Goal: Task Accomplishment & Management: Use online tool/utility

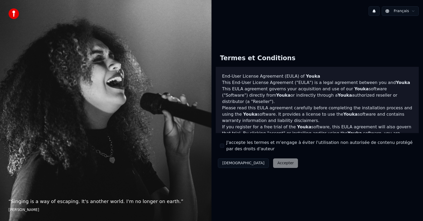
click at [221, 146] on button "J'accepte les termes et m'engage à éviter l'utilisation non autorisée de conten…" at bounding box center [222, 146] width 4 height 4
click at [273, 163] on button "Accepter" at bounding box center [285, 163] width 25 height 10
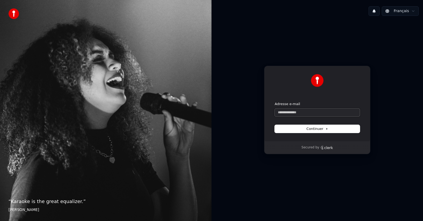
click at [288, 115] on input "Adresse e-mail" at bounding box center [316, 113] width 85 height 8
click at [306, 127] on button "Continuer" at bounding box center [316, 129] width 85 height 8
type input "**********"
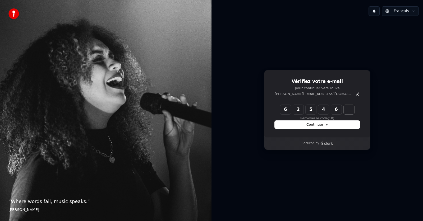
type input "******"
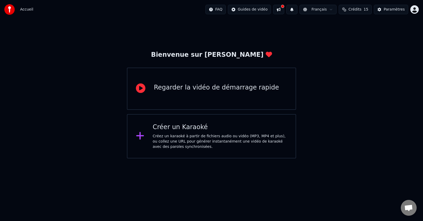
click at [179, 141] on div "Créez un karaoké à partir de fichiers audio ou vidéo (MP3, MP4 et plus), ou col…" at bounding box center [220, 142] width 134 height 16
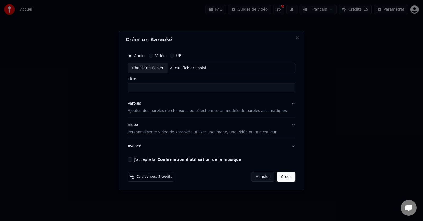
click at [153, 54] on button "Vidéo" at bounding box center [151, 56] width 4 height 4
click at [132, 56] on button "Audio" at bounding box center [130, 56] width 4 height 4
click at [132, 159] on button "J'accepte la Confirmation d'utilisation de la musique" at bounding box center [130, 159] width 4 height 4
click at [277, 177] on button "Créer" at bounding box center [286, 177] width 18 height 10
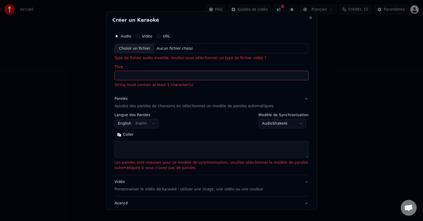
click at [124, 75] on input "Titre" at bounding box center [211, 76] width 194 height 10
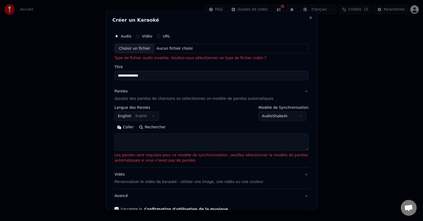
type input "**********"
click at [150, 115] on button "English English" at bounding box center [136, 117] width 44 height 10
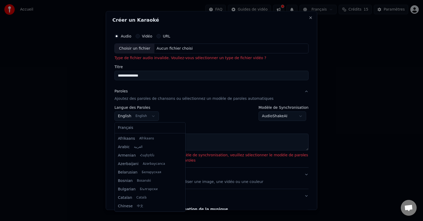
scroll to position [42, 0]
select select "**"
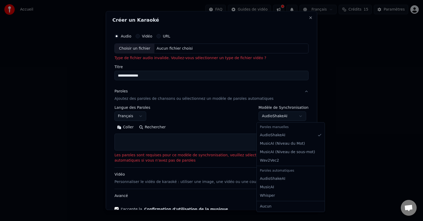
click at [268, 117] on body "**********" at bounding box center [211, 79] width 423 height 158
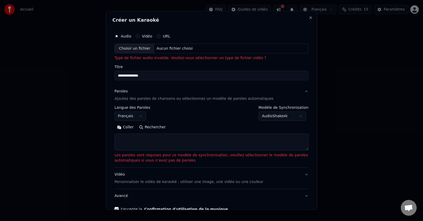
click at [150, 127] on button "Rechercher" at bounding box center [152, 127] width 32 height 8
click at [149, 127] on button "Rechercher" at bounding box center [152, 127] width 32 height 8
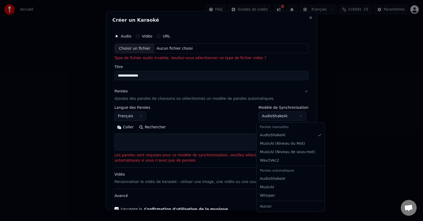
click at [297, 117] on body "**********" at bounding box center [211, 79] width 423 height 158
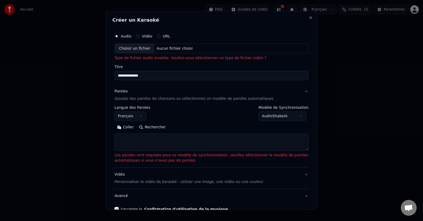
click at [146, 129] on button "Rechercher" at bounding box center [152, 127] width 32 height 8
click at [156, 37] on button "URL" at bounding box center [158, 36] width 4 height 4
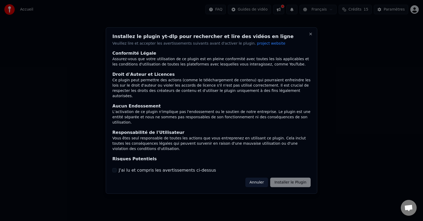
click at [284, 182] on div "Annuler Installer le Plugin" at bounding box center [277, 183] width 65 height 10
click at [288, 182] on div "Annuler Installer le Plugin" at bounding box center [277, 183] width 65 height 10
click at [113, 170] on button "J'ai lu et compris les avertissements ci-dessus" at bounding box center [114, 170] width 4 height 4
click at [288, 182] on button "Installer le Plugin" at bounding box center [290, 183] width 40 height 10
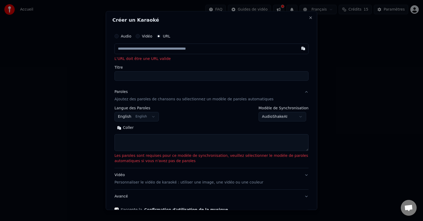
click at [124, 75] on input "Titre" at bounding box center [211, 77] width 194 height 10
click at [130, 50] on input "text" at bounding box center [211, 49] width 194 height 11
drag, startPoint x: 132, startPoint y: 49, endPoint x: 131, endPoint y: 38, distance: 11.4
click at [139, 48] on input "text" at bounding box center [211, 49] width 194 height 11
click at [127, 46] on input "text" at bounding box center [211, 49] width 194 height 11
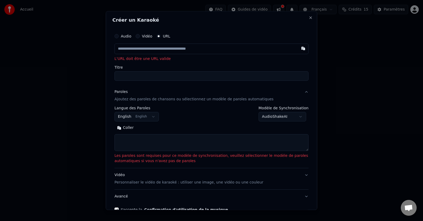
click at [119, 36] on div "Audio" at bounding box center [122, 36] width 17 height 4
click at [136, 52] on input "text" at bounding box center [211, 49] width 194 height 11
click at [298, 49] on button "button" at bounding box center [303, 49] width 11 height 10
type input "**********"
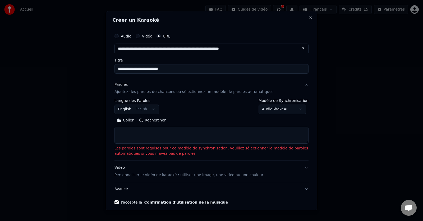
type input "**********"
click at [149, 109] on body "**********" at bounding box center [211, 79] width 423 height 158
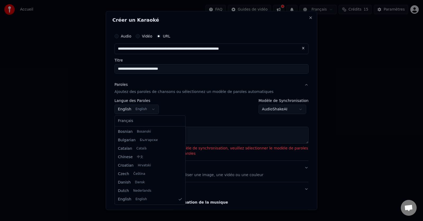
select select "**"
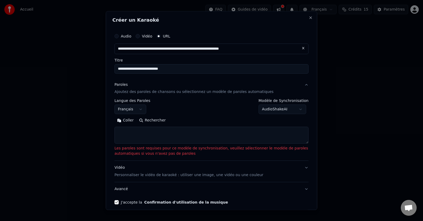
click at [132, 134] on textarea at bounding box center [211, 135] width 194 height 17
click at [127, 120] on button "Coller" at bounding box center [125, 120] width 22 height 8
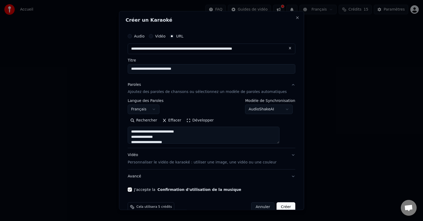
scroll to position [11, 0]
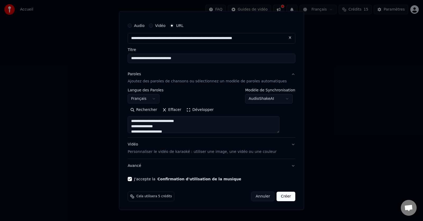
click at [277, 196] on button "Créer" at bounding box center [286, 197] width 18 height 10
type textarea "**********"
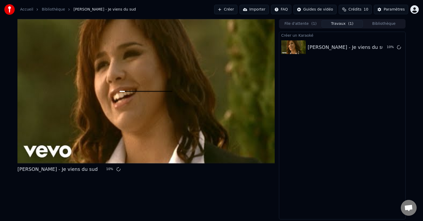
click at [356, 8] on span "Crédits" at bounding box center [354, 9] width 13 height 5
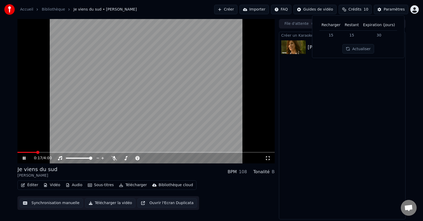
click at [267, 157] on icon at bounding box center [267, 158] width 5 height 4
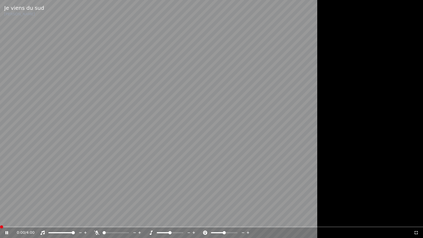
click at [0, 221] on span at bounding box center [0, 226] width 0 height 1
click at [7, 221] on icon at bounding box center [7, 232] width 3 height 3
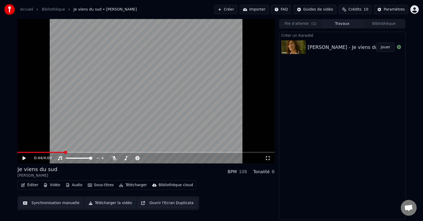
click at [258, 10] on button "Importer" at bounding box center [253, 10] width 29 height 10
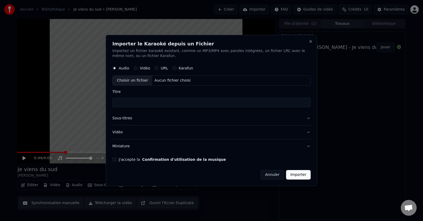
click at [156, 68] on button "URL" at bounding box center [156, 68] width 4 height 4
click at [125, 81] on input "text" at bounding box center [211, 81] width 198 height 11
click at [135, 81] on input "text" at bounding box center [211, 81] width 198 height 11
click at [305, 78] on button "button" at bounding box center [305, 81] width 11 height 10
type input "**********"
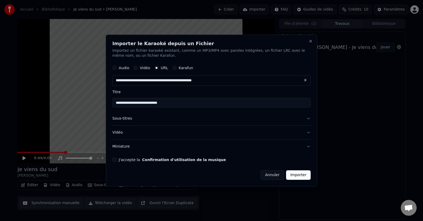
type input "**********"
click at [307, 119] on button "Sous-titres" at bounding box center [211, 119] width 198 height 14
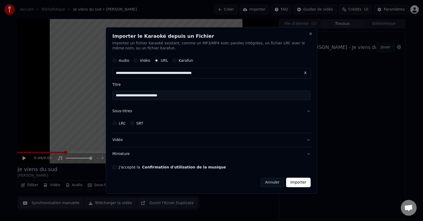
click at [115, 166] on button "J'accepte la Confirmation d'utilisation de la musique" at bounding box center [114, 167] width 4 height 4
click at [114, 125] on button "LRC" at bounding box center [114, 123] width 4 height 4
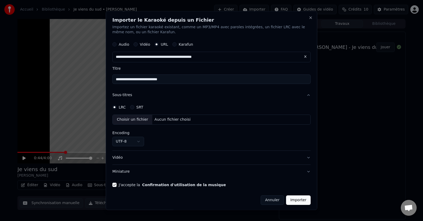
click at [133, 107] on div "SRT" at bounding box center [136, 107] width 13 height 4
click at [132, 107] on button "SRT" at bounding box center [132, 107] width 4 height 4
click at [114, 172] on button "Miniature" at bounding box center [211, 172] width 198 height 14
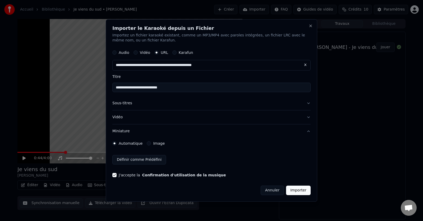
click at [197, 106] on button "Sous-titres" at bounding box center [211, 104] width 198 height 14
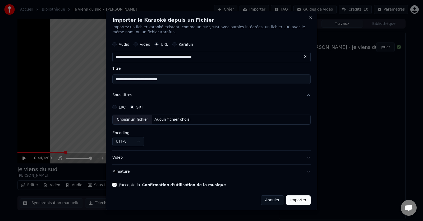
click at [122, 95] on button "Sous-titres" at bounding box center [211, 95] width 198 height 14
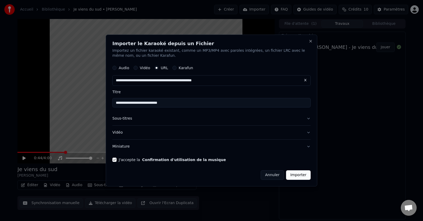
click at [307, 120] on button "Sous-titres" at bounding box center [211, 119] width 198 height 14
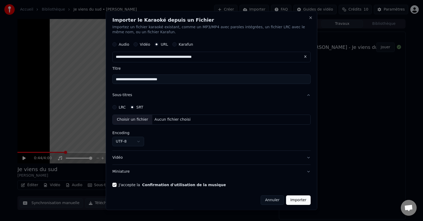
click at [156, 44] on circle "button" at bounding box center [157, 45] width 2 height 2
click at [194, 80] on input "**********" at bounding box center [211, 80] width 198 height 10
click at [174, 97] on button "Sous-titres" at bounding box center [211, 95] width 198 height 14
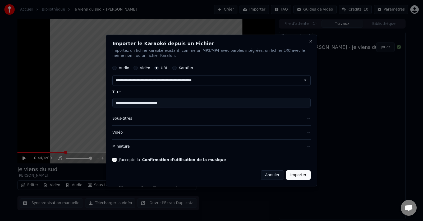
click at [121, 131] on button "Vidéo" at bounding box center [211, 133] width 198 height 14
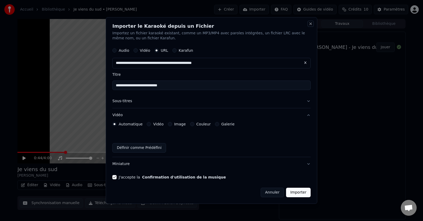
click at [308, 25] on button "Close" at bounding box center [310, 24] width 4 height 4
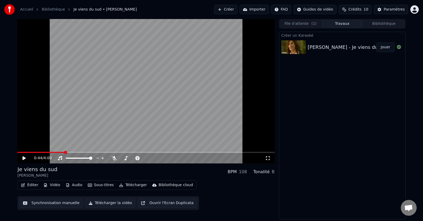
click at [260, 11] on button "Importer" at bounding box center [253, 10] width 29 height 10
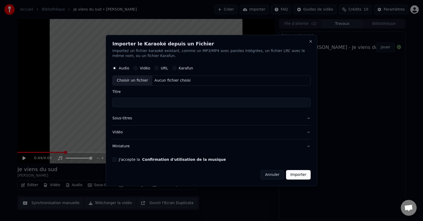
click at [127, 102] on input "Titre" at bounding box center [211, 103] width 198 height 10
click at [155, 69] on button "URL" at bounding box center [156, 68] width 4 height 4
click at [308, 118] on button "Sous-titres" at bounding box center [211, 119] width 198 height 14
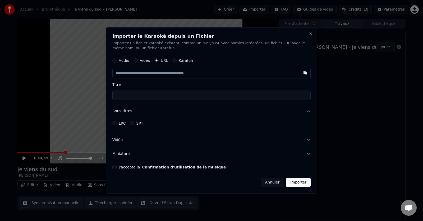
click at [308, 140] on button "Vidéo" at bounding box center [211, 140] width 198 height 14
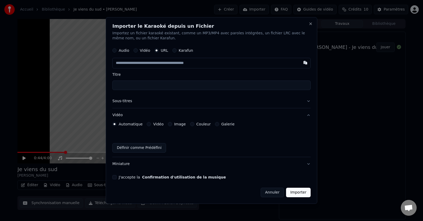
click at [308, 164] on button "Miniature" at bounding box center [211, 164] width 198 height 14
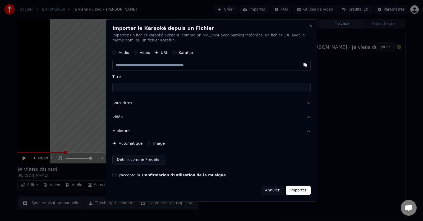
click at [273, 191] on button "Annuler" at bounding box center [271, 191] width 23 height 10
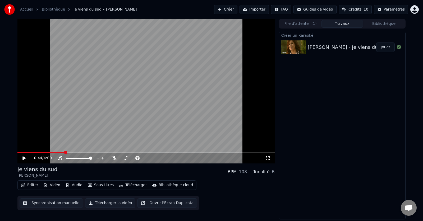
click at [255, 8] on button "Importer" at bounding box center [253, 10] width 29 height 10
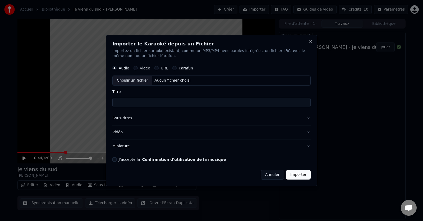
click at [155, 68] on button "URL" at bounding box center [156, 68] width 4 height 4
click at [124, 102] on input "Titre" at bounding box center [211, 103] width 198 height 10
click at [307, 118] on button "Sous-titres" at bounding box center [211, 119] width 198 height 14
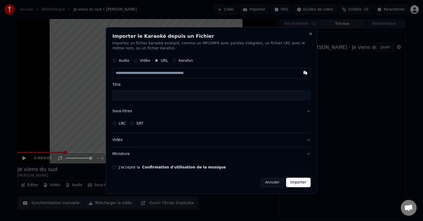
click at [307, 139] on button "Vidéo" at bounding box center [211, 140] width 198 height 14
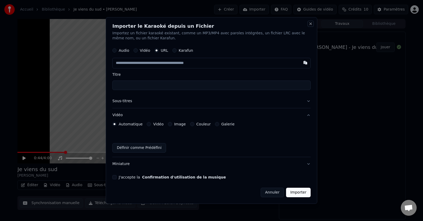
click at [310, 24] on button "Close" at bounding box center [310, 24] width 4 height 4
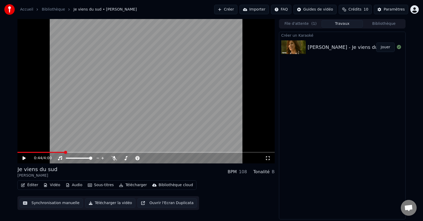
click at [382, 24] on button "Bibliothèque" at bounding box center [384, 24] width 42 height 8
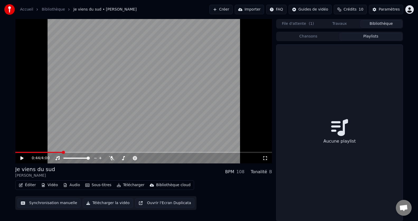
click at [372, 36] on button "Playlists" at bounding box center [371, 37] width 63 height 8
click at [226, 10] on button "Créer" at bounding box center [220, 10] width 23 height 10
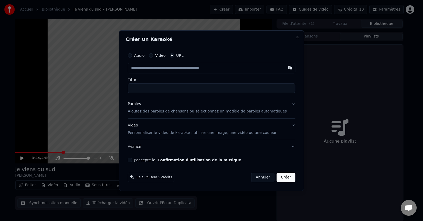
click at [229, 112] on p "Ajoutez des paroles de chansons ou sélectionnez un modèle de paroles automatiqu…" at bounding box center [207, 111] width 159 height 5
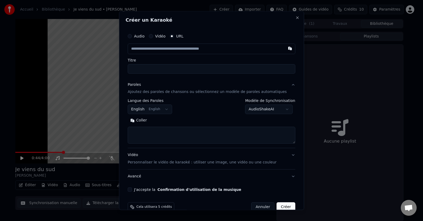
click at [168, 110] on button "English English" at bounding box center [150, 110] width 44 height 10
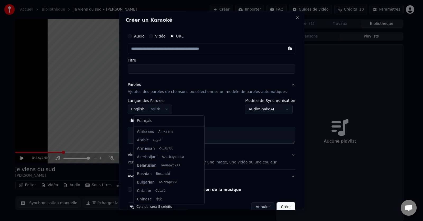
scroll to position [42, 0]
select select "**"
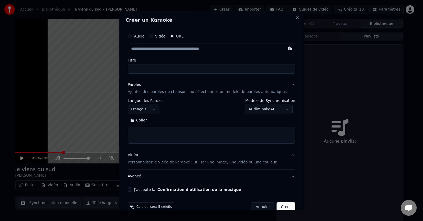
click at [144, 120] on button "Coller" at bounding box center [139, 120] width 22 height 8
type textarea "**********"
click at [284, 49] on button "button" at bounding box center [289, 49] width 11 height 10
type input "**********"
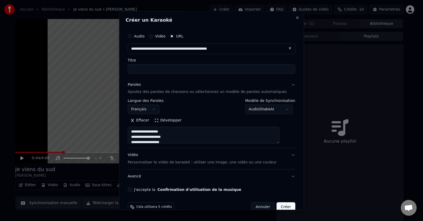
click at [145, 68] on input "Titre" at bounding box center [211, 69] width 167 height 10
type textarea "**********"
type input "**********"
click at [132, 189] on button "J'accepte la Confirmation d'utilisation de la musique" at bounding box center [130, 190] width 4 height 4
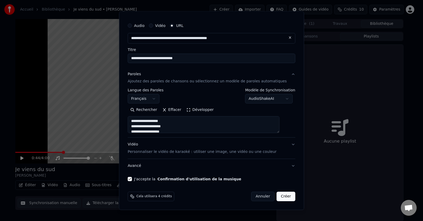
click at [277, 197] on button "Créer" at bounding box center [286, 197] width 18 height 10
type textarea "**********"
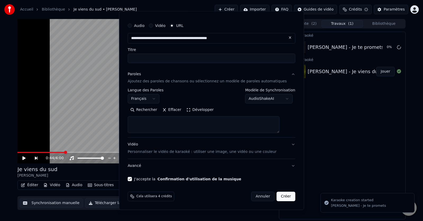
select select
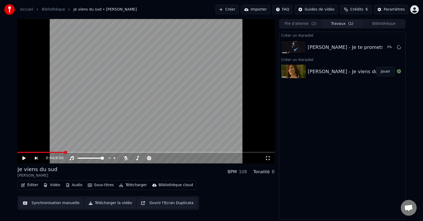
click at [25, 158] on icon at bounding box center [23, 158] width 3 height 4
click at [25, 158] on icon at bounding box center [24, 158] width 3 height 3
click at [77, 160] on span at bounding box center [78, 158] width 3 height 3
click at [358, 8] on span "Crédits" at bounding box center [356, 9] width 13 height 5
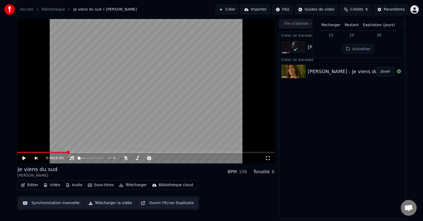
click at [354, 53] on button "Actualiser" at bounding box center [357, 49] width 31 height 10
click at [333, 38] on td "15" at bounding box center [330, 35] width 23 height 10
click at [330, 27] on th "Recharger" at bounding box center [330, 25] width 23 height 11
click at [357, 11] on span "Crédits" at bounding box center [356, 9] width 13 height 5
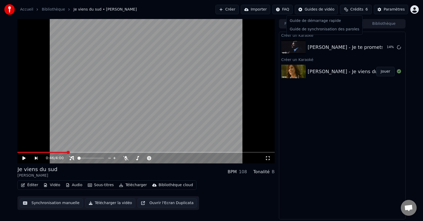
click at [311, 11] on html "Accueil Bibliothèque Je viens du sud • [PERSON_NAME] Importer FAQ Guides de vid…" at bounding box center [211, 110] width 423 height 221
click at [101, 204] on html "Accueil Bibliothèque Je viens du sud • [PERSON_NAME] Importer FAQ Guides de vid…" at bounding box center [211, 110] width 423 height 221
click at [98, 202] on button "Télécharger la vidéo" at bounding box center [110, 203] width 50 height 10
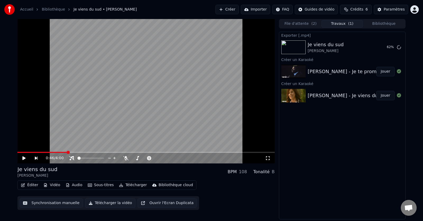
click at [262, 10] on button "Importer" at bounding box center [255, 10] width 29 height 10
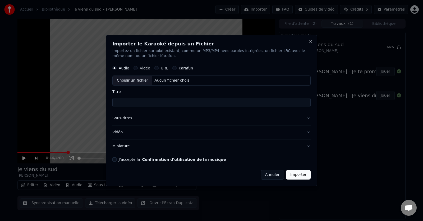
click at [132, 81] on div "Choisir un fichier" at bounding box center [133, 81] width 40 height 10
click at [238, 81] on div "C:\Users\[PERSON_NAME]\Documents\A Lacaux va bruler ta vie.mp3" at bounding box center [197, 80] width 90 height 5
type input "**********"
click at [310, 39] on button "Close" at bounding box center [310, 41] width 4 height 4
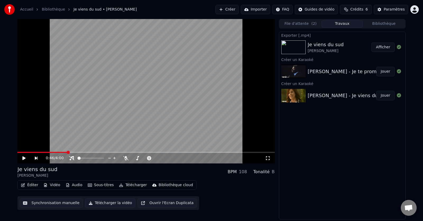
click at [233, 10] on button "Créer" at bounding box center [226, 10] width 23 height 10
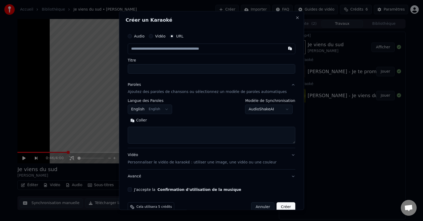
click at [132, 36] on button "Audio" at bounding box center [130, 36] width 4 height 4
click at [153, 48] on div "Choisir un fichier" at bounding box center [148, 49] width 40 height 10
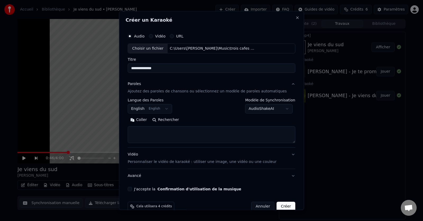
type input "**********"
click at [168, 91] on p "Ajoutez des paroles de chansons ou sélectionnez un modèle de paroles automatiqu…" at bounding box center [207, 91] width 159 height 5
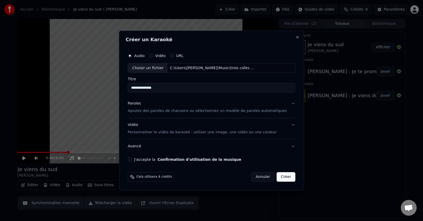
click at [161, 112] on p "Ajoutez des paroles de chansons ou sélectionnez un modèle de paroles automatiqu…" at bounding box center [207, 111] width 159 height 5
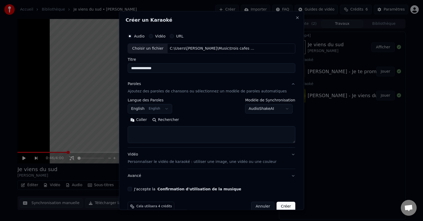
click at [169, 106] on button "English English" at bounding box center [150, 109] width 44 height 10
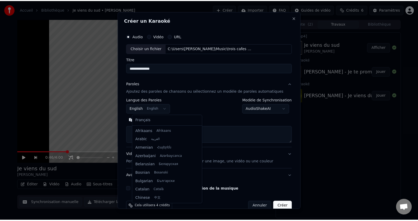
scroll to position [42, 0]
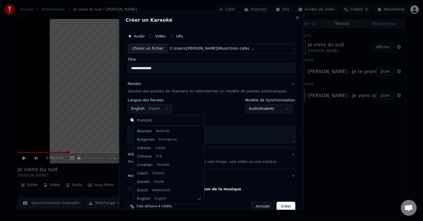
select select "**"
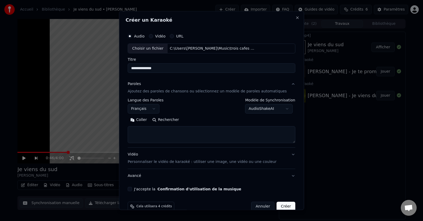
click at [139, 118] on button "Coller" at bounding box center [139, 120] width 22 height 8
click at [133, 189] on div "**********" at bounding box center [211, 111] width 172 height 165
click at [132, 190] on button "J'accepte la Confirmation d'utilisation de la musique" at bounding box center [130, 189] width 4 height 4
click at [277, 205] on button "Créer" at bounding box center [286, 207] width 18 height 10
type textarea "**********"
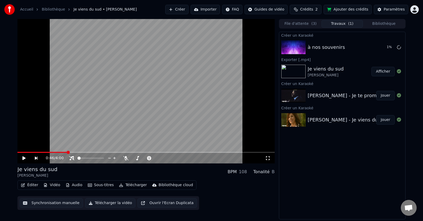
click at [349, 10] on button "Ajouter des crédits" at bounding box center [347, 10] width 48 height 10
click at [384, 96] on button "Jouer" at bounding box center [385, 96] width 18 height 10
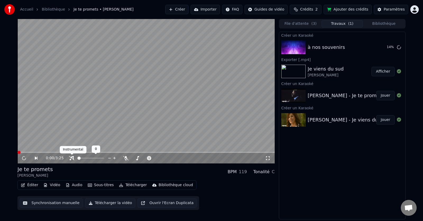
drag, startPoint x: 79, startPoint y: 156, endPoint x: 110, endPoint y: 158, distance: 31.2
click at [110, 158] on div at bounding box center [95, 158] width 43 height 5
drag, startPoint x: 79, startPoint y: 156, endPoint x: 102, endPoint y: 156, distance: 23.5
click at [102, 156] on div at bounding box center [95, 158] width 43 height 5
click at [72, 161] on div at bounding box center [93, 158] width 48 height 5
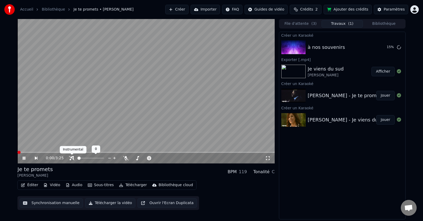
click at [72, 156] on span at bounding box center [72, 154] width 3 height 3
click at [72, 158] on icon at bounding box center [71, 158] width 5 height 4
click at [314, 47] on div "à nos souvenirs" at bounding box center [325, 47] width 37 height 7
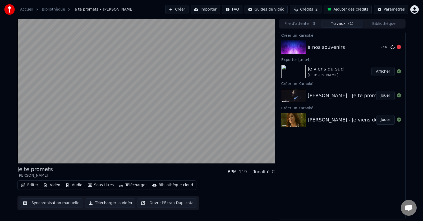
click at [313, 49] on div "à nos souvenirs" at bounding box center [325, 47] width 37 height 7
click at [382, 96] on button "Jouer" at bounding box center [385, 96] width 18 height 10
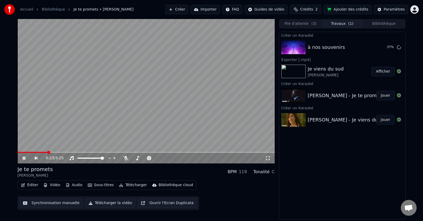
click at [23, 160] on icon at bounding box center [28, 158] width 12 height 4
click at [399, 71] on icon at bounding box center [398, 71] width 4 height 4
click at [380, 23] on button "Bibliothèque" at bounding box center [384, 24] width 42 height 8
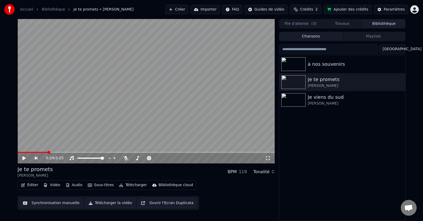
click at [372, 36] on button "Playlists" at bounding box center [373, 37] width 63 height 8
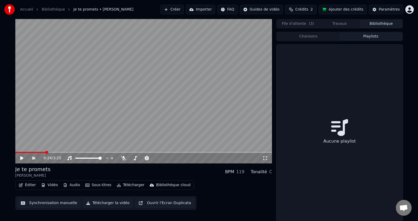
click at [369, 36] on button "Playlists" at bounding box center [371, 37] width 63 height 8
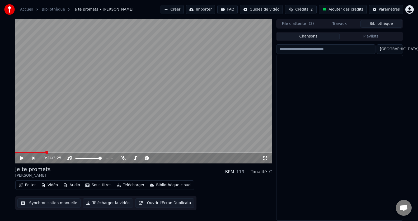
click at [312, 37] on button "Chansons" at bounding box center [308, 37] width 63 height 8
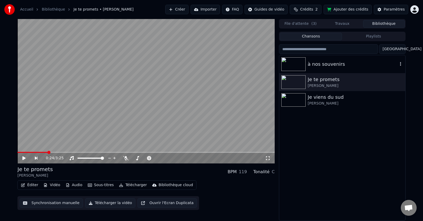
click at [401, 62] on icon "button" at bounding box center [399, 64] width 5 height 4
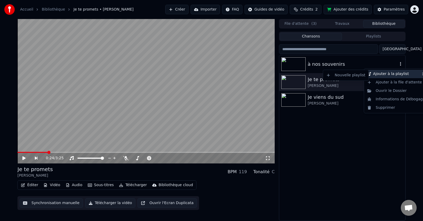
click at [391, 74] on div "Ajouter à la playlist" at bounding box center [396, 74] width 62 height 8
click at [349, 77] on div "Nouvelle playlist" at bounding box center [345, 75] width 43 height 8
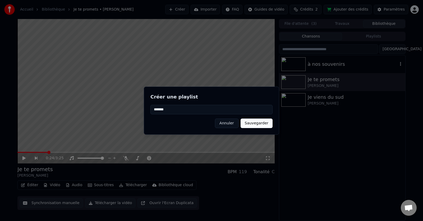
type input "*******"
click at [254, 123] on button "Sauvegarder" at bounding box center [256, 124] width 32 height 10
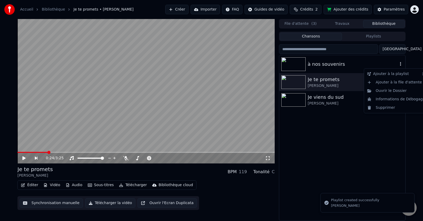
click at [400, 62] on icon "button" at bounding box center [399, 64] width 5 height 4
click at [386, 74] on div "Ajouter à la playlist" at bounding box center [396, 74] width 62 height 8
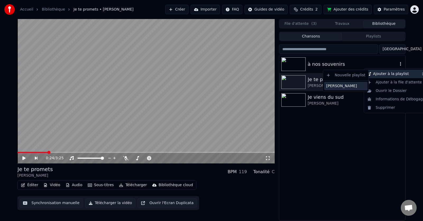
click at [339, 88] on div "[PERSON_NAME]" at bounding box center [345, 86] width 43 height 8
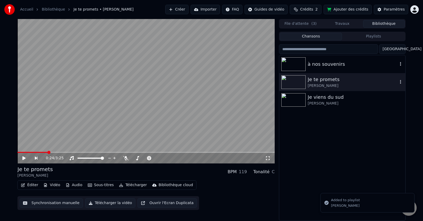
click at [401, 82] on icon "button" at bounding box center [399, 82] width 5 height 4
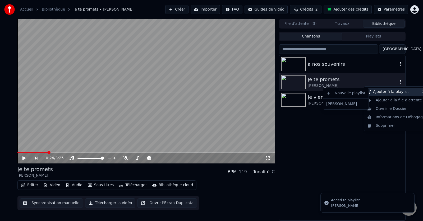
click at [378, 91] on div "Ajouter à la playlist" at bounding box center [396, 92] width 62 height 8
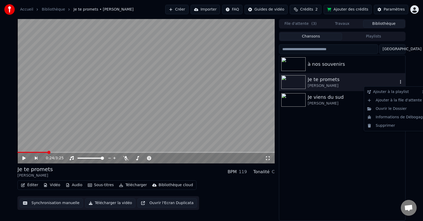
click at [400, 79] on button "button" at bounding box center [399, 82] width 5 height 6
click at [399, 81] on icon "button" at bounding box center [399, 82] width 5 height 4
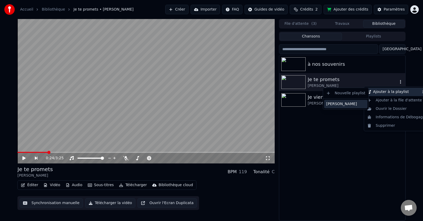
click at [340, 105] on div "[PERSON_NAME]" at bounding box center [345, 104] width 43 height 8
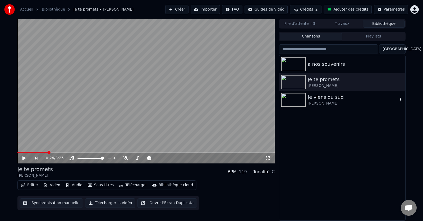
click at [400, 99] on icon "button" at bounding box center [399, 99] width 5 height 4
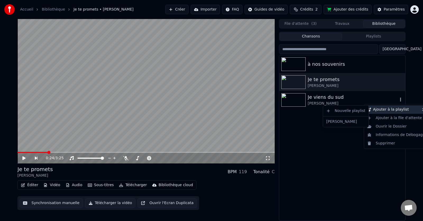
click at [382, 108] on div "Ajouter à la playlist" at bounding box center [396, 109] width 62 height 8
click at [336, 123] on div "[PERSON_NAME]" at bounding box center [345, 122] width 43 height 8
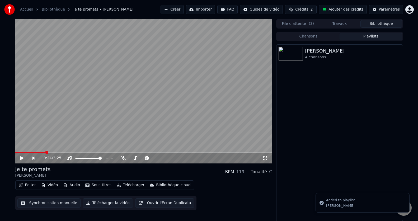
click at [372, 35] on button "Playlists" at bounding box center [371, 37] width 63 height 8
click at [312, 52] on div "[PERSON_NAME]" at bounding box center [350, 50] width 90 height 7
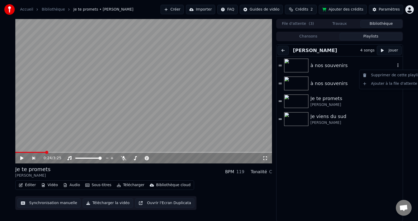
click at [395, 63] on icon "button" at bounding box center [397, 65] width 5 height 4
click at [382, 75] on div "Supprimer de cette playlist" at bounding box center [392, 75] width 63 height 8
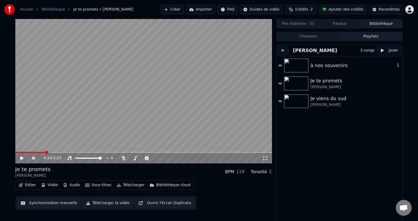
click at [395, 64] on icon "button" at bounding box center [397, 65] width 5 height 4
click at [376, 22] on button "Bibliothèque" at bounding box center [382, 24] width 42 height 8
click at [375, 23] on button "Bibliothèque" at bounding box center [382, 24] width 42 height 8
click at [157, 186] on div "Bibliothèque cloud" at bounding box center [173, 184] width 34 height 5
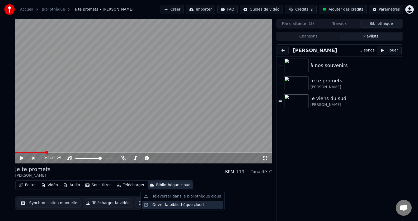
click at [159, 205] on div "Ouvrir la bibliothèque cloud" at bounding box center [178, 204] width 52 height 5
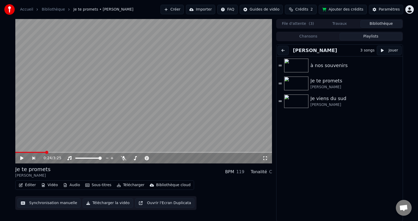
click at [44, 204] on button "Synchronisation manuelle" at bounding box center [48, 203] width 63 height 10
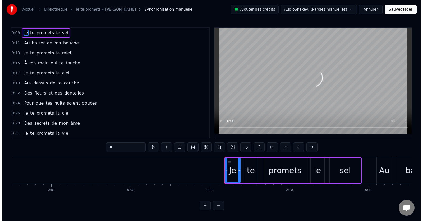
scroll to position [0, 701]
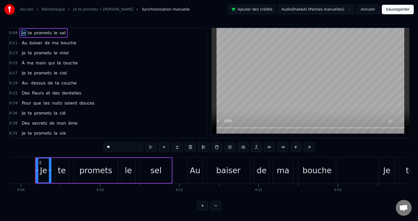
click at [369, 10] on button "Annuler" at bounding box center [367, 10] width 23 height 10
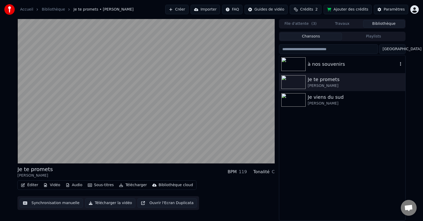
click at [401, 64] on icon "button" at bounding box center [399, 64] width 5 height 4
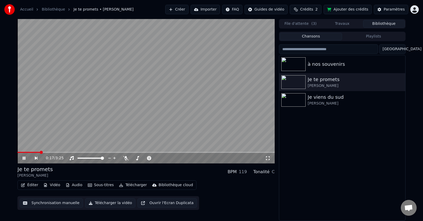
click at [24, 158] on icon at bounding box center [28, 158] width 12 height 4
click at [320, 62] on div "à nos souvenirs" at bounding box center [352, 63] width 90 height 7
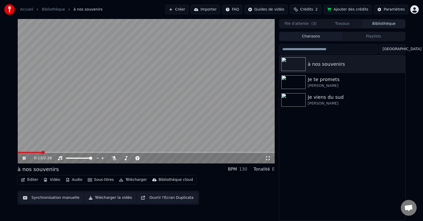
click at [24, 158] on icon at bounding box center [28, 158] width 12 height 4
click at [186, 10] on button "Créer" at bounding box center [176, 10] width 23 height 10
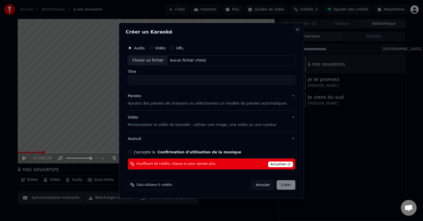
click at [295, 30] on button "Close" at bounding box center [297, 29] width 4 height 4
